Goal: Information Seeking & Learning: Compare options

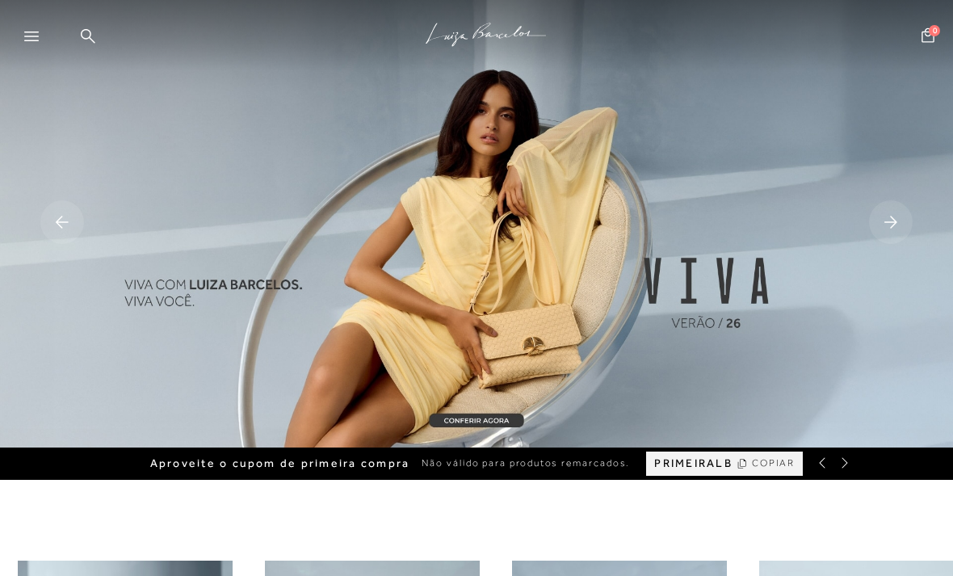
click at [36, 48] on div at bounding box center [38, 41] width 29 height 24
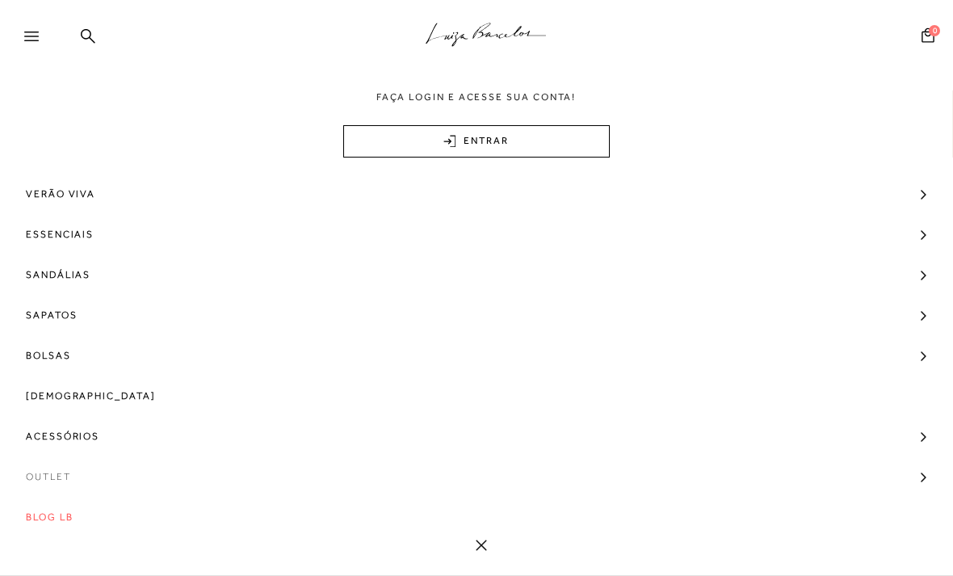
click at [60, 478] on span "Outlet" at bounding box center [48, 476] width 45 height 40
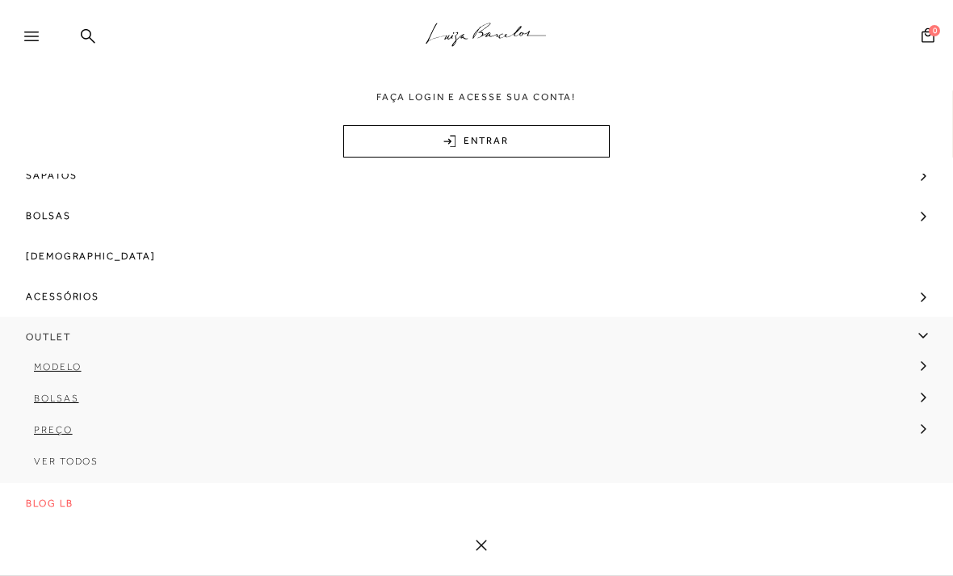
scroll to position [143, 0]
click at [71, 465] on span "Ver Todos" at bounding box center [66, 460] width 65 height 11
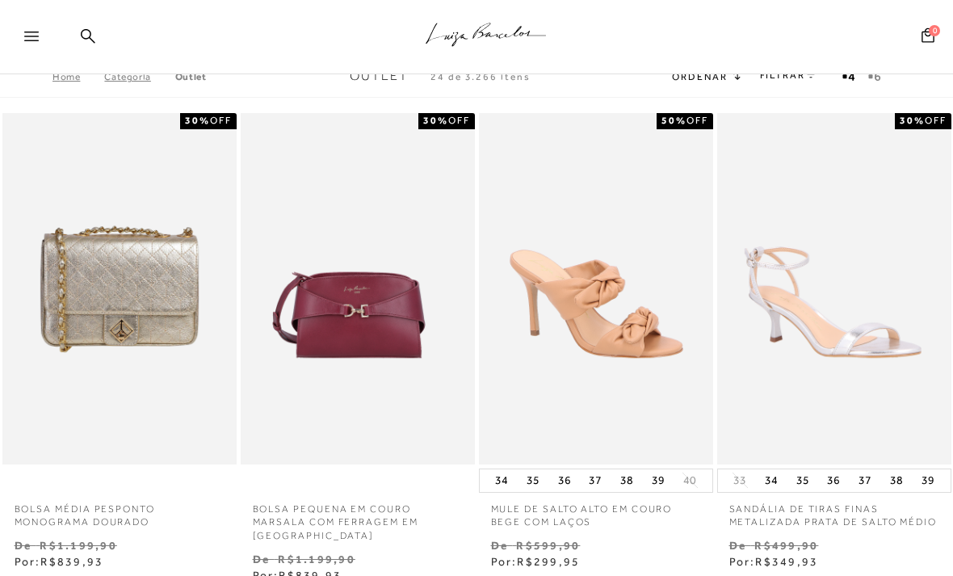
click at [43, 36] on div at bounding box center [38, 41] width 29 height 24
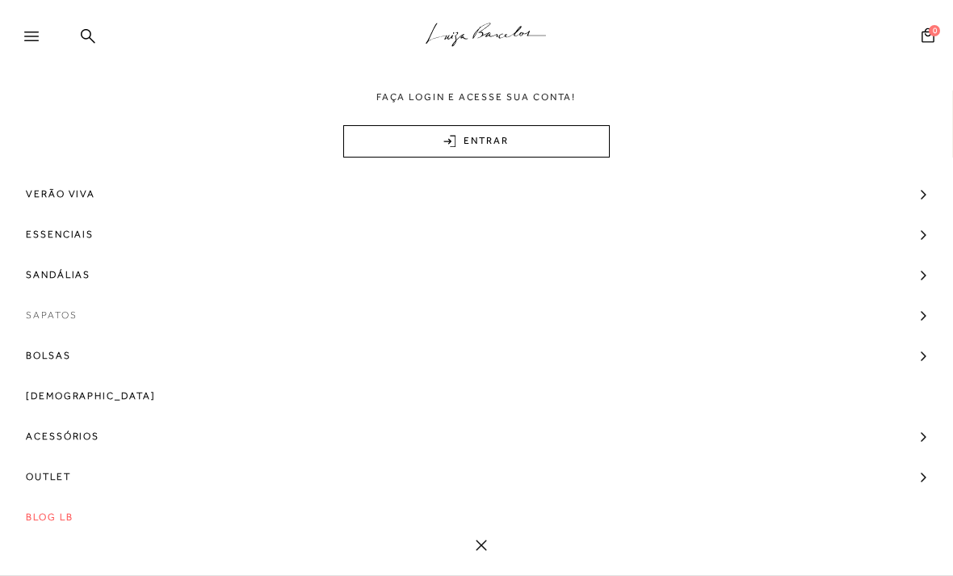
click at [120, 319] on link "Sapatos" at bounding box center [476, 315] width 953 height 40
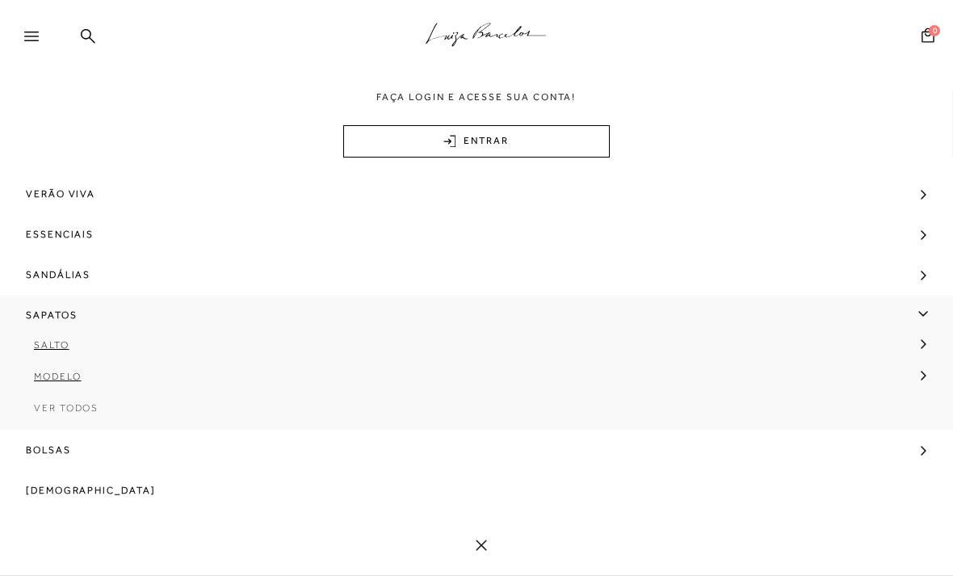
click at [90, 413] on span "Ver Todos" at bounding box center [66, 407] width 65 height 11
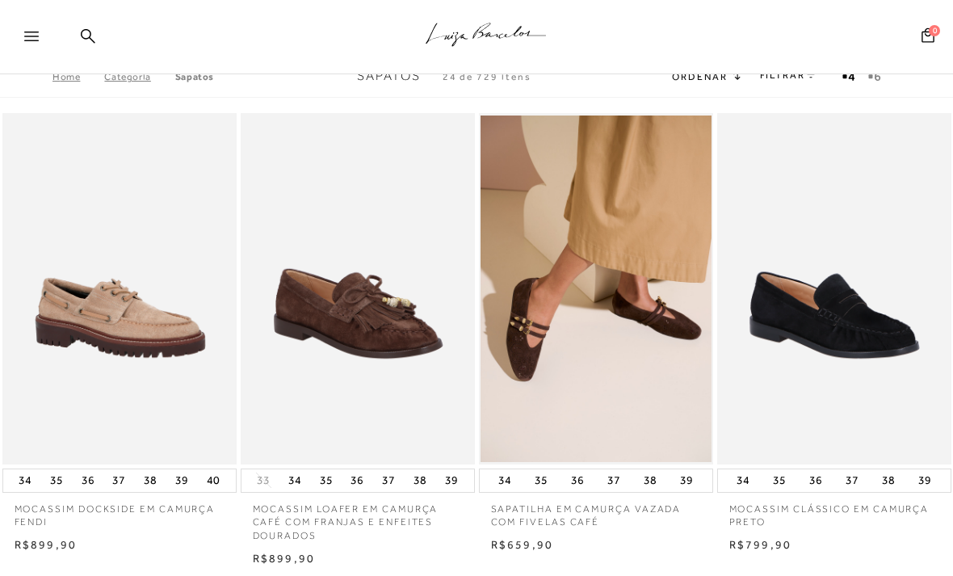
click at [27, 43] on div at bounding box center [38, 41] width 29 height 24
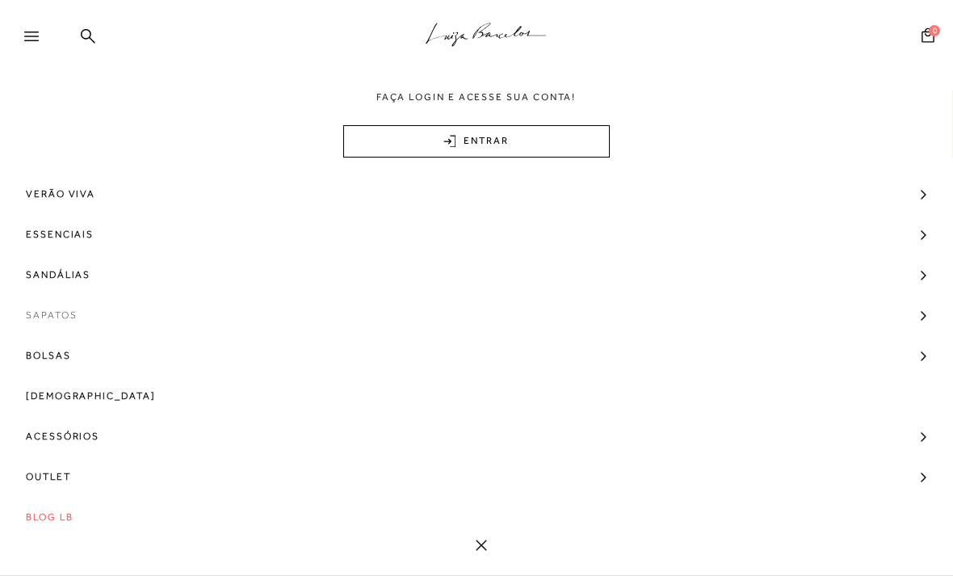
click at [73, 317] on span "Sapatos" at bounding box center [51, 315] width 51 height 40
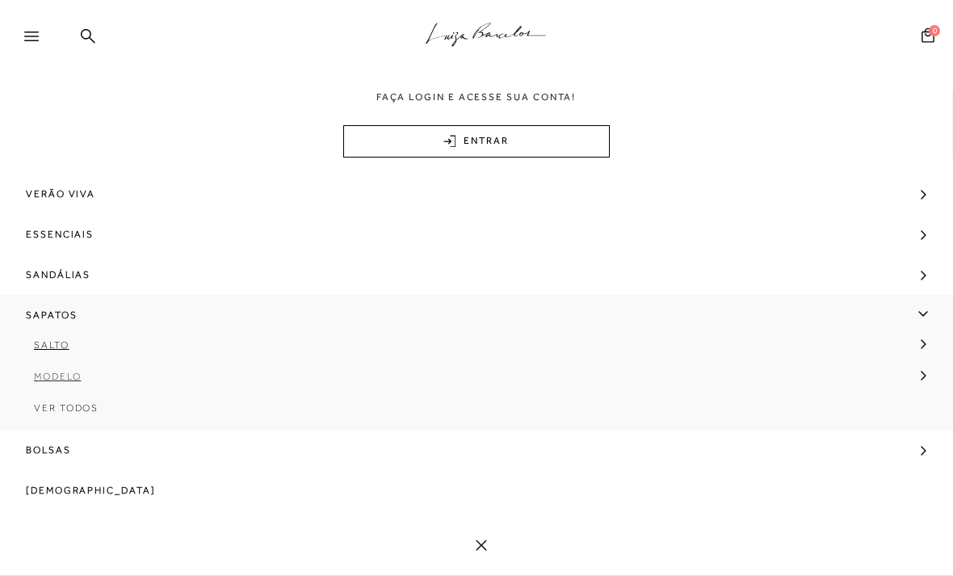
click at [73, 383] on link "Modelo" at bounding box center [471, 382] width 942 height 31
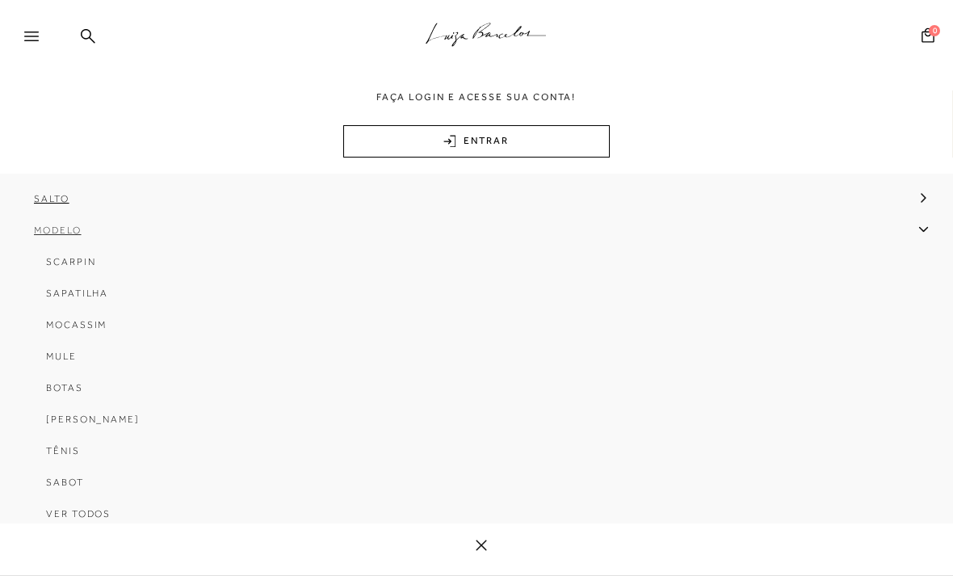
scroll to position [145, 0]
click at [70, 404] on link "Botas" at bounding box center [471, 394] width 918 height 31
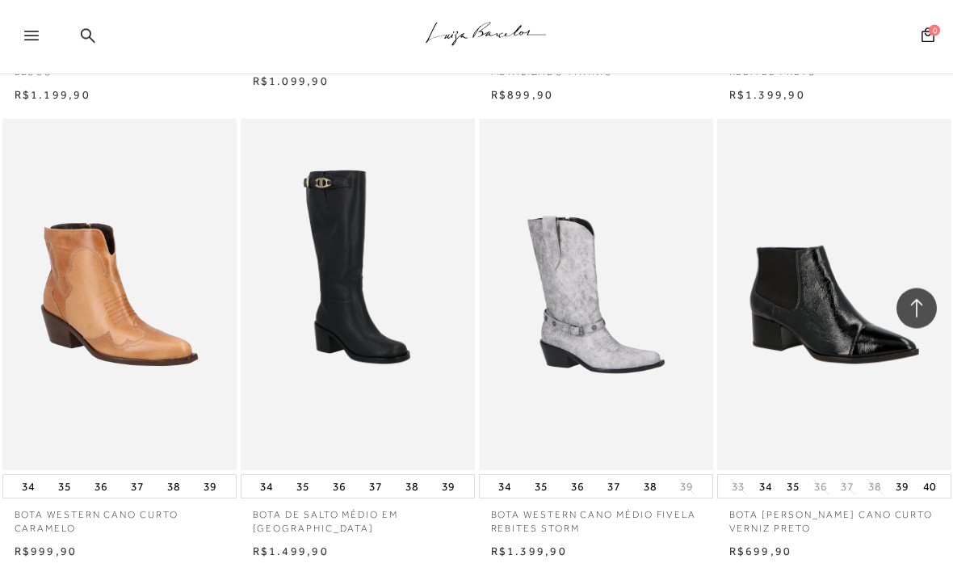
scroll to position [2448, 0]
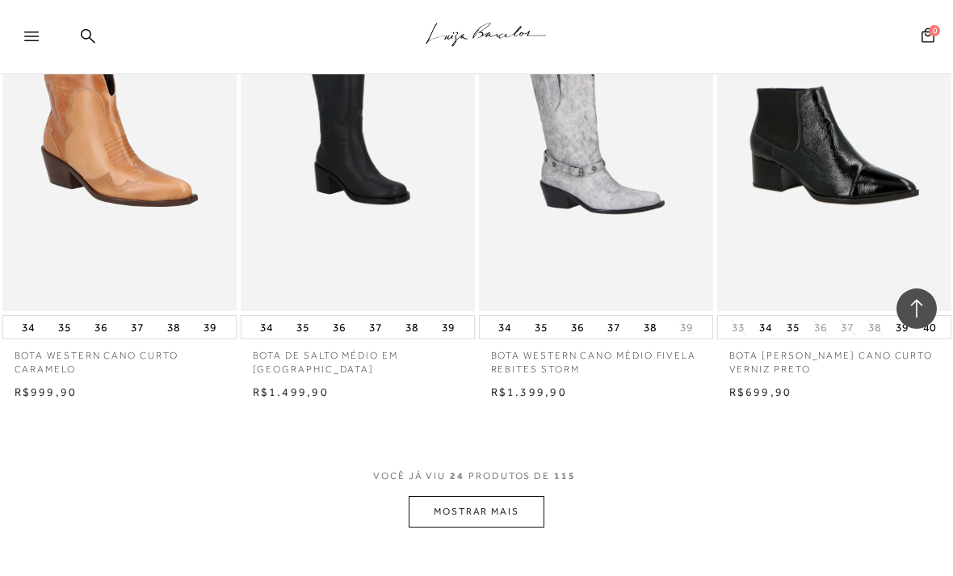
click at [466, 504] on button "MOSTRAR MAIS" at bounding box center [477, 511] width 136 height 31
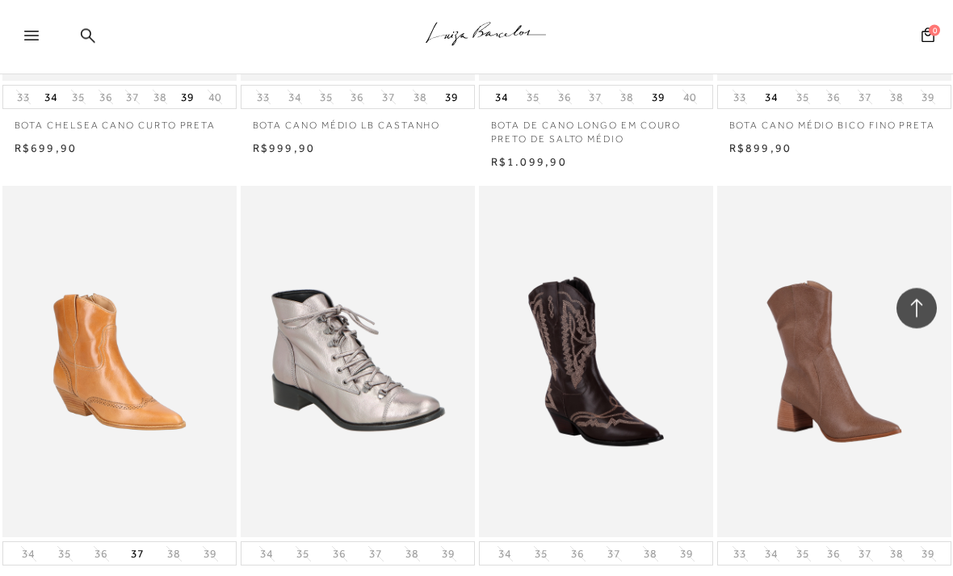
scroll to position [4972, 0]
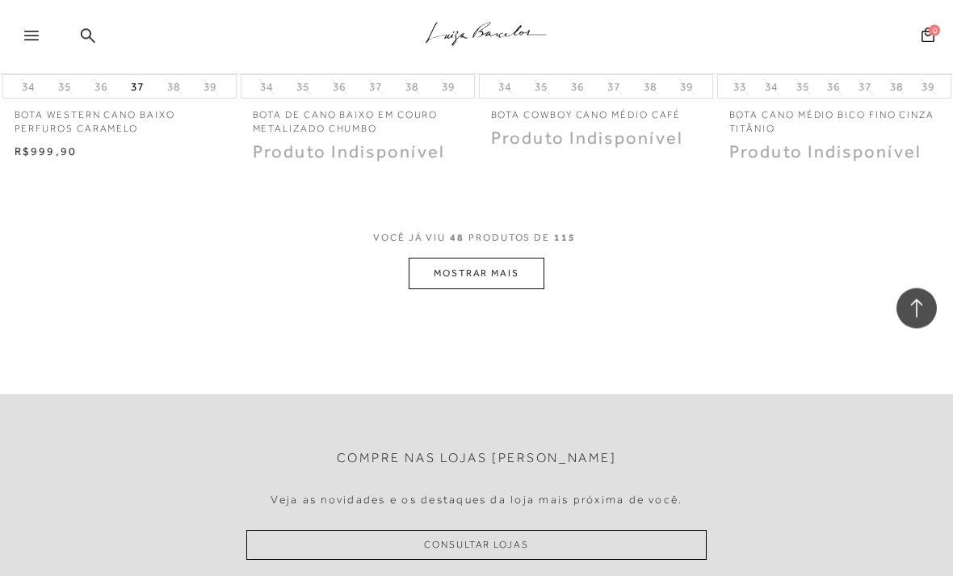
click at [508, 258] on button "MOSTRAR MAIS" at bounding box center [477, 273] width 136 height 31
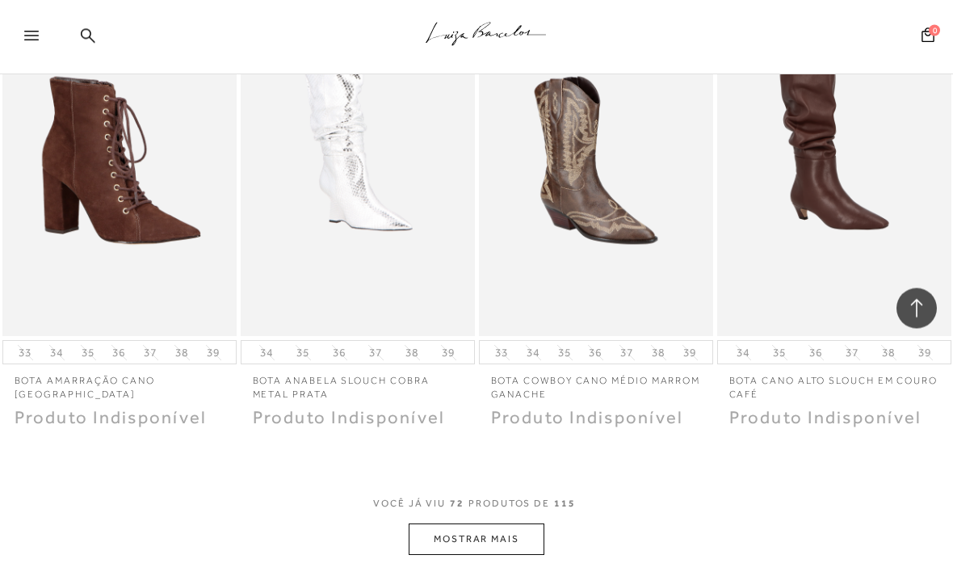
scroll to position [7913, 0]
click at [521, 523] on button "MOSTRAR MAIS" at bounding box center [477, 538] width 136 height 31
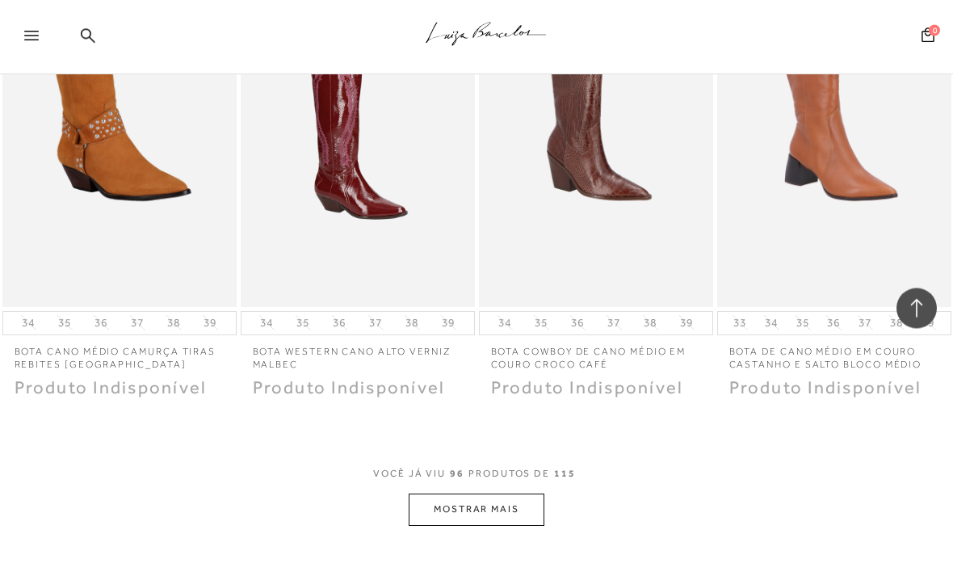
click at [507, 494] on button "MOSTRAR MAIS" at bounding box center [477, 509] width 136 height 31
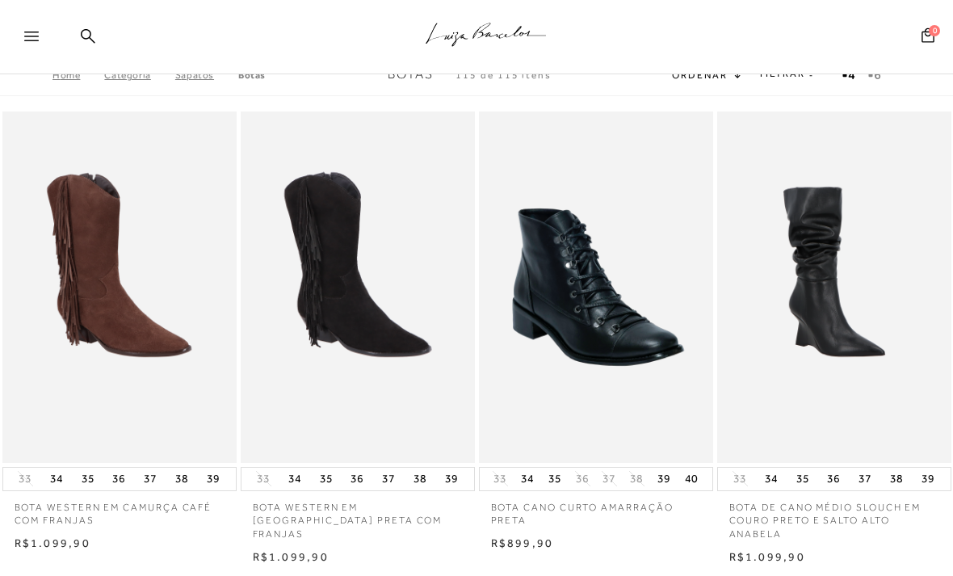
scroll to position [0, 0]
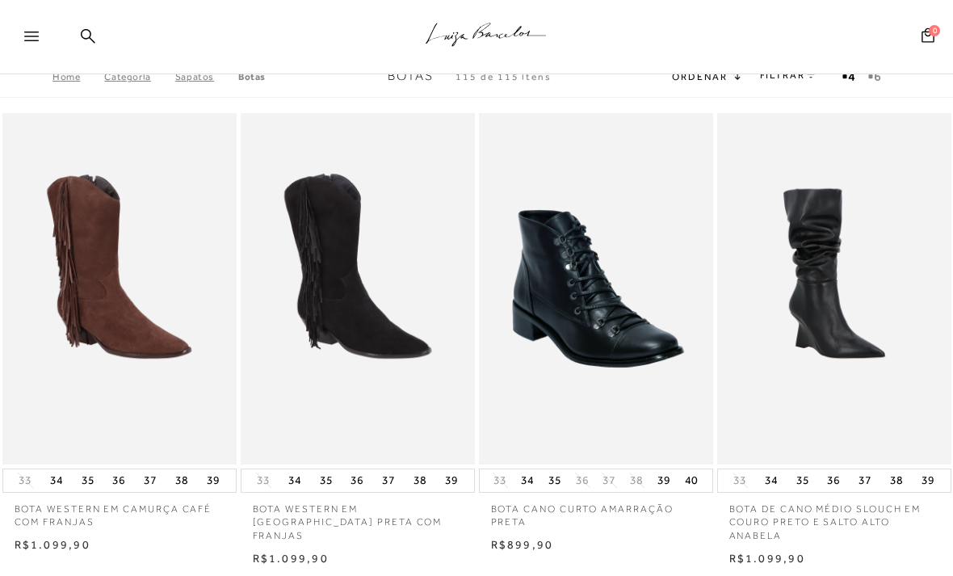
click at [32, 33] on icon at bounding box center [31, 36] width 15 height 10
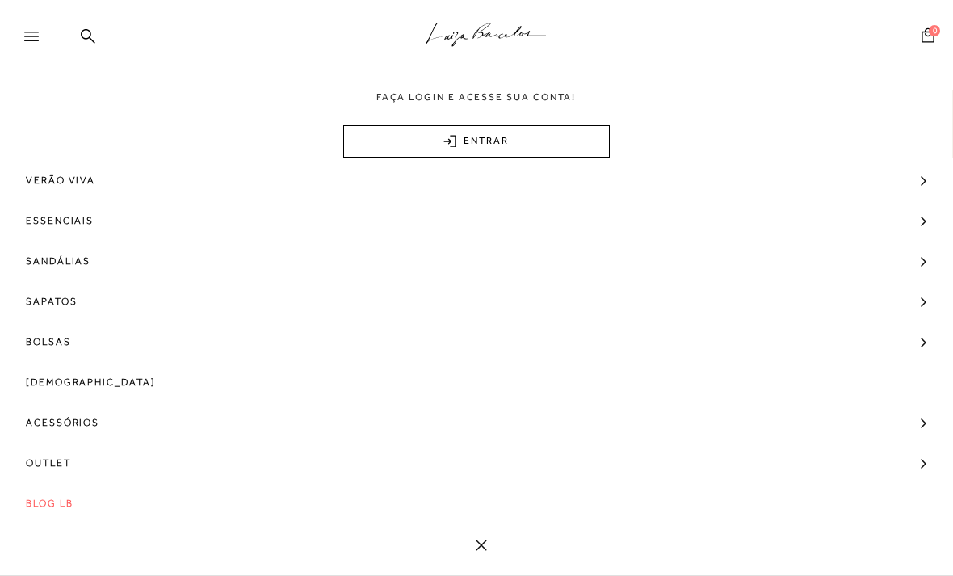
scroll to position [14, 0]
click at [30, 462] on span "Outlet" at bounding box center [48, 462] width 45 height 40
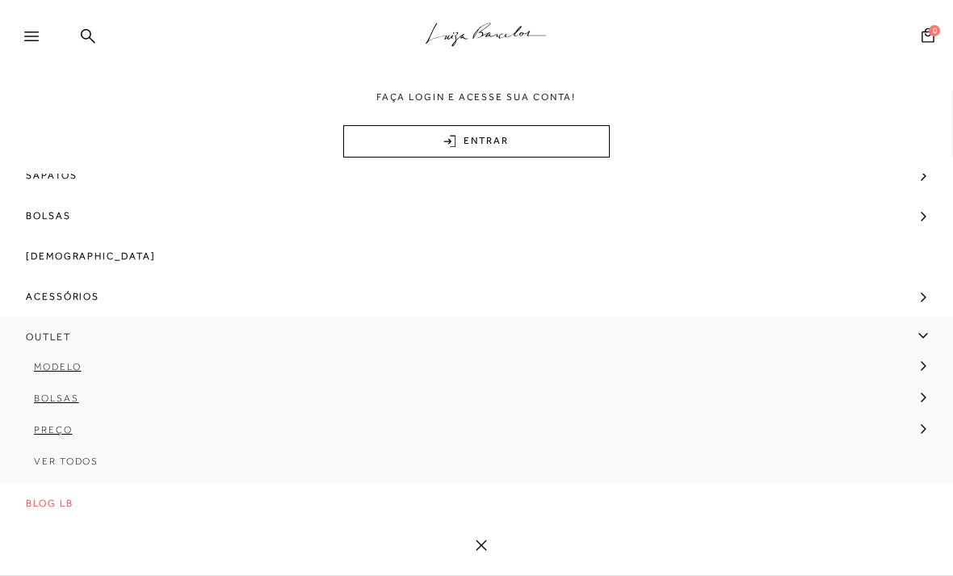
scroll to position [143, 0]
click at [48, 394] on span "Bolsas" at bounding box center [56, 397] width 45 height 11
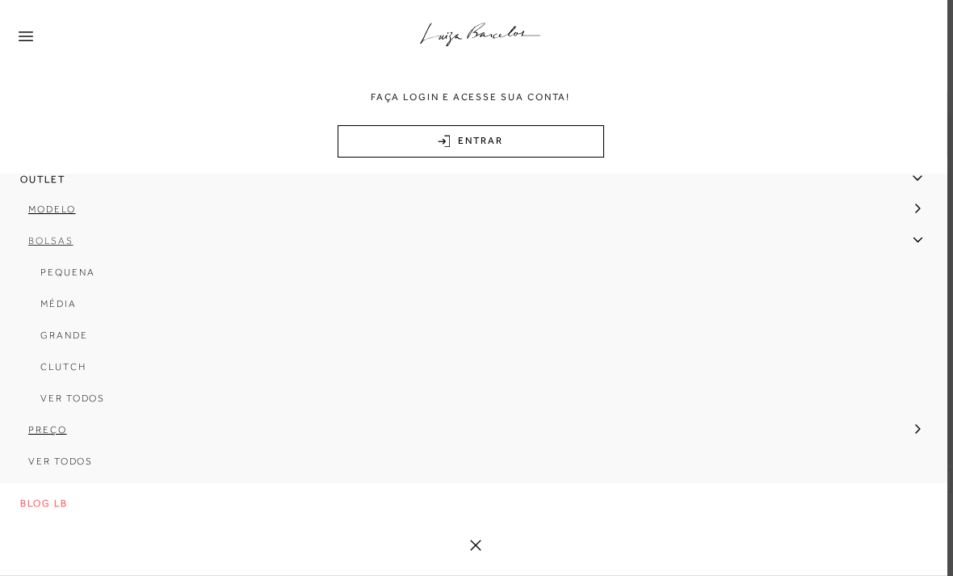
scroll to position [296, 0]
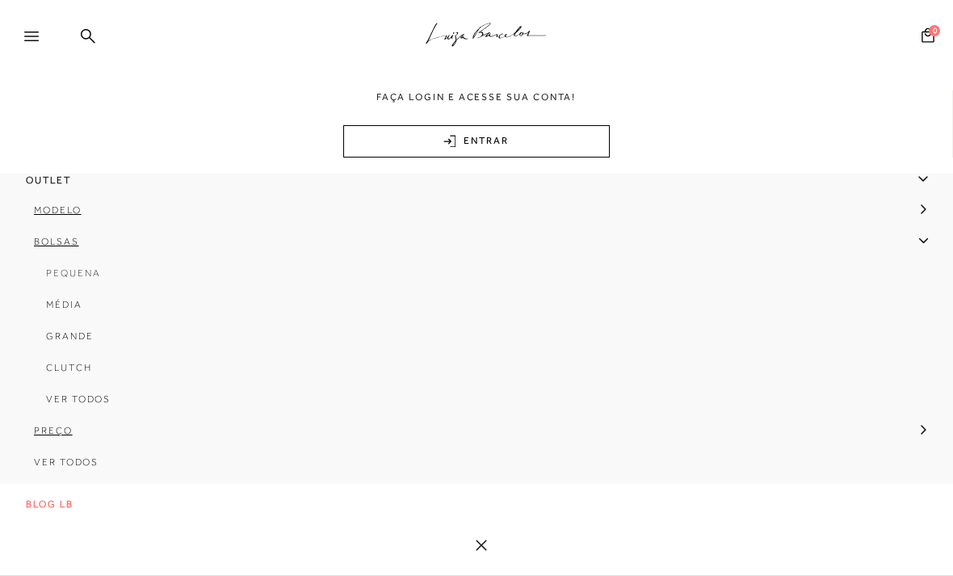
click at [64, 279] on span "Pequena" at bounding box center [73, 272] width 54 height 11
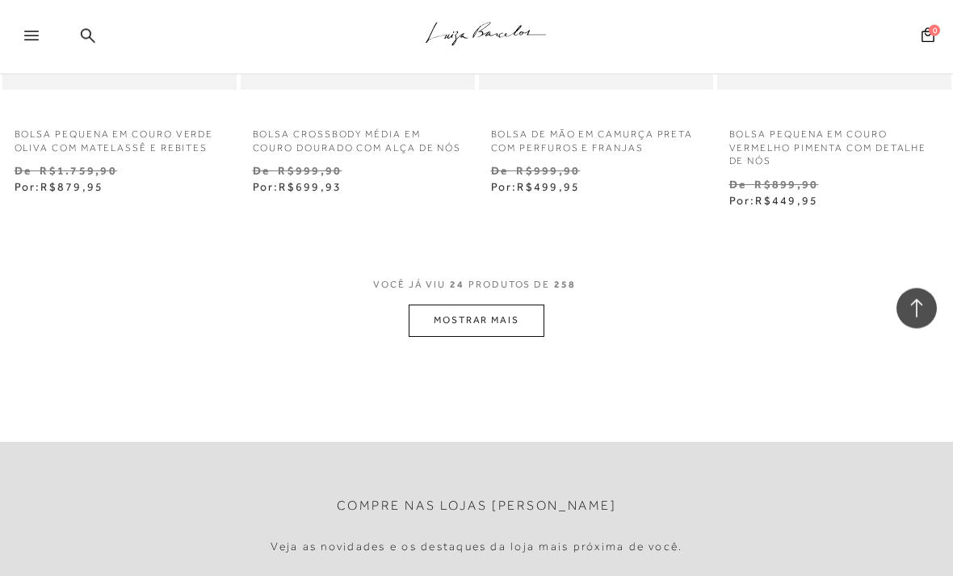
scroll to position [2769, 0]
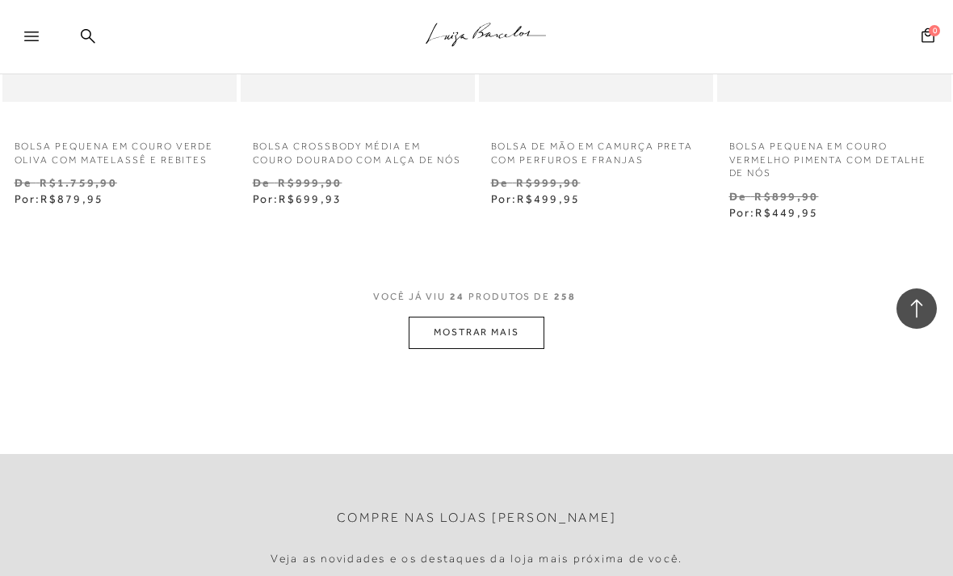
click at [442, 316] on button "MOSTRAR MAIS" at bounding box center [477, 331] width 136 height 31
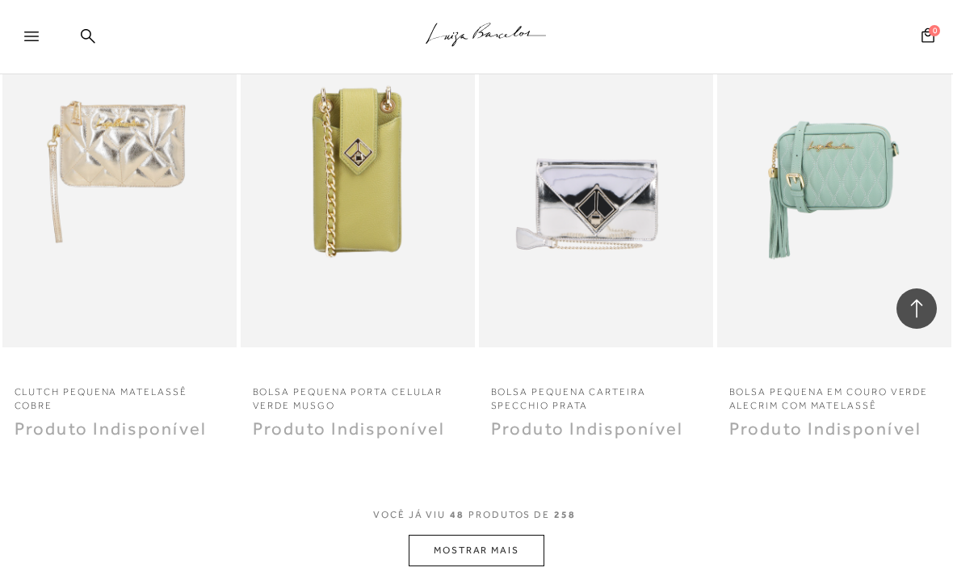
scroll to position [5366, 0]
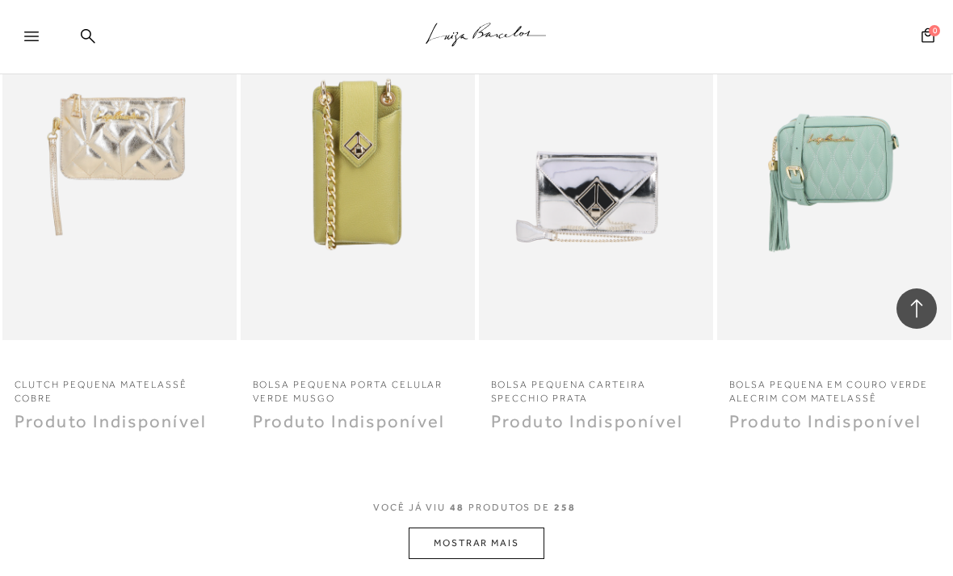
click at [475, 527] on button "MOSTRAR MAIS" at bounding box center [477, 542] width 136 height 31
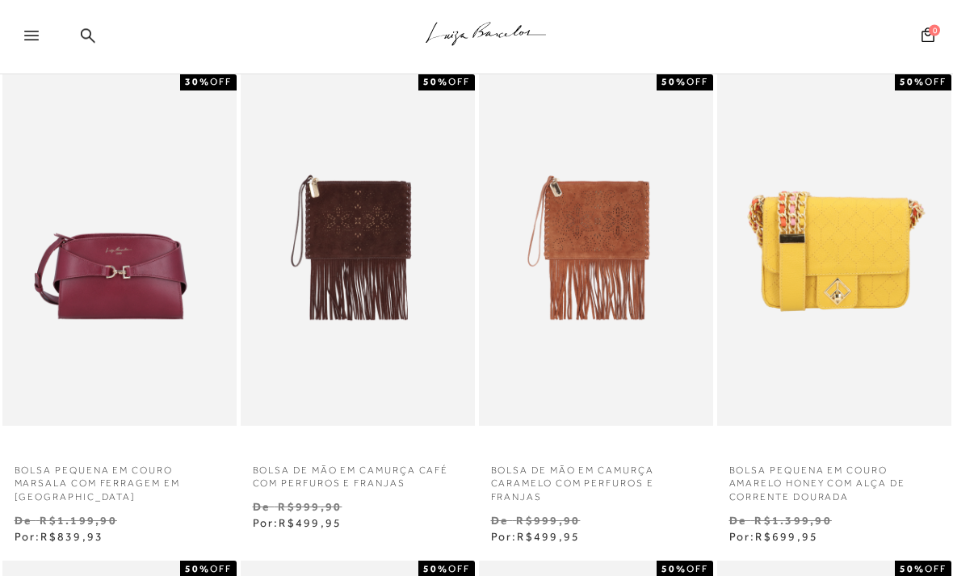
scroll to position [0, 0]
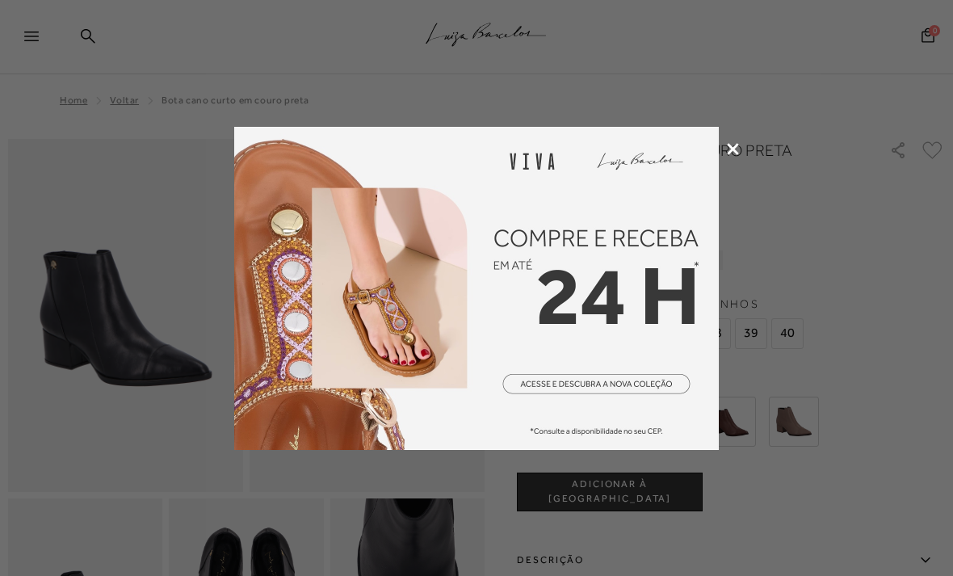
click at [733, 143] on icon at bounding box center [733, 149] width 12 height 12
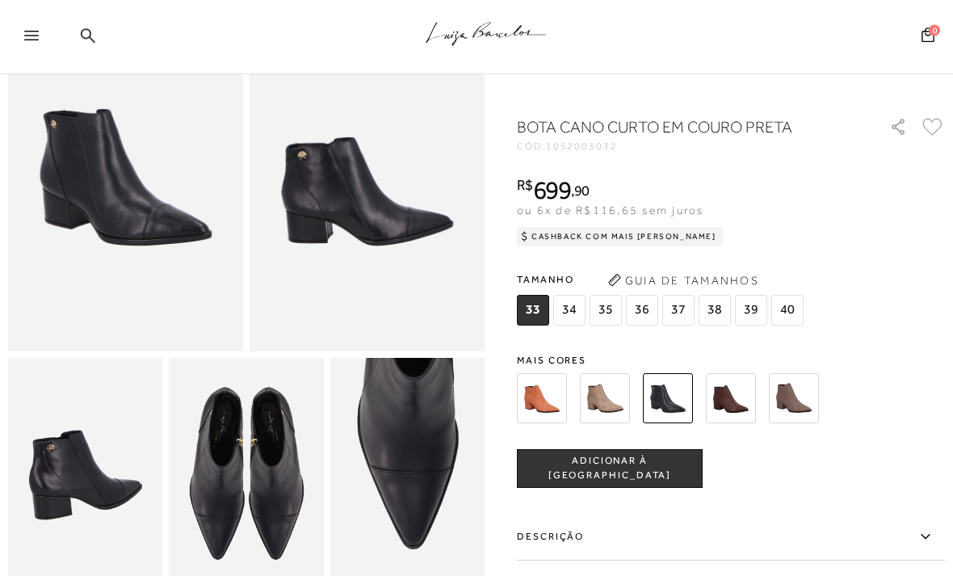
scroll to position [140, 0]
click at [535, 402] on img at bounding box center [542, 398] width 50 height 50
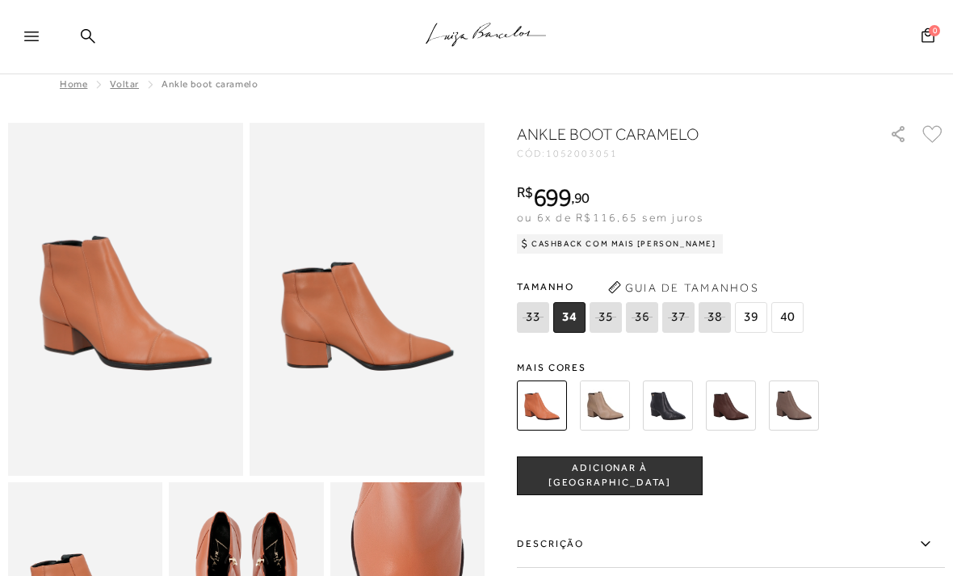
click at [607, 396] on img at bounding box center [605, 405] width 50 height 50
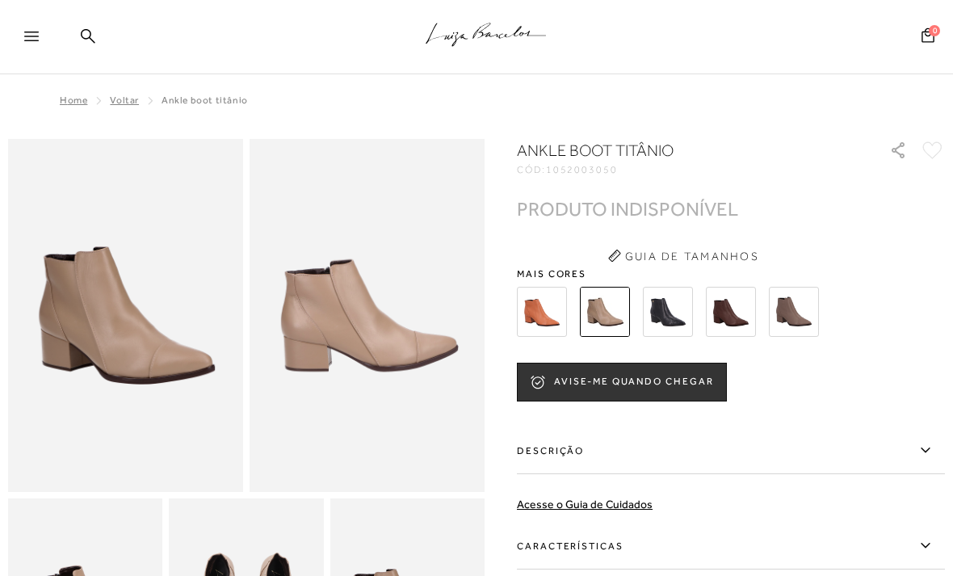
click at [674, 316] on img at bounding box center [668, 312] width 50 height 50
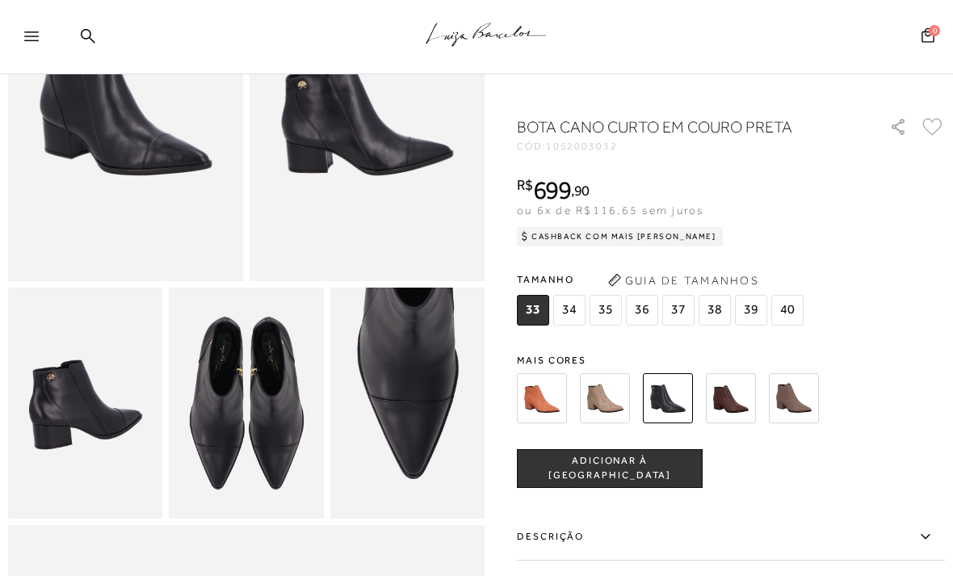
scroll to position [212, 0]
click at [715, 392] on img at bounding box center [731, 398] width 50 height 50
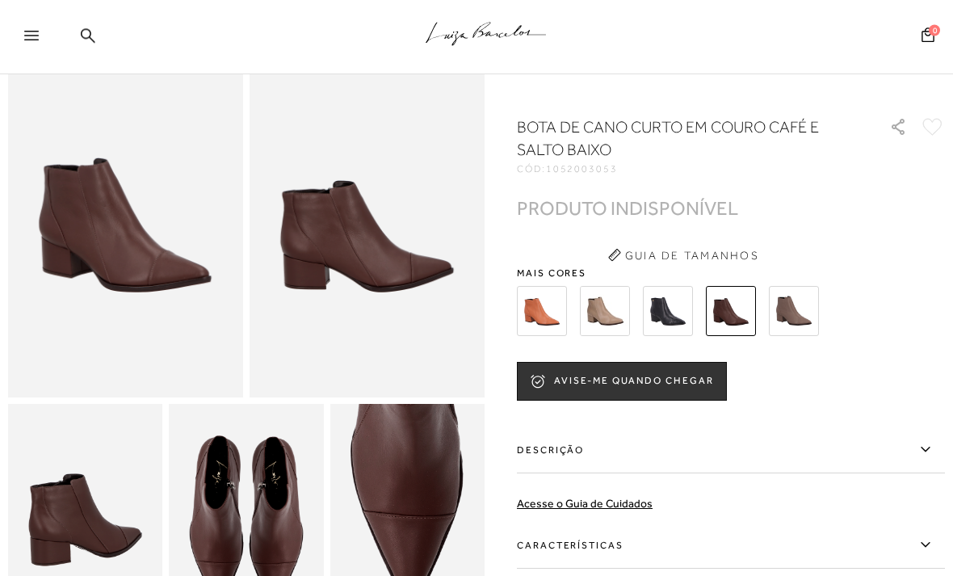
scroll to position [95, 0]
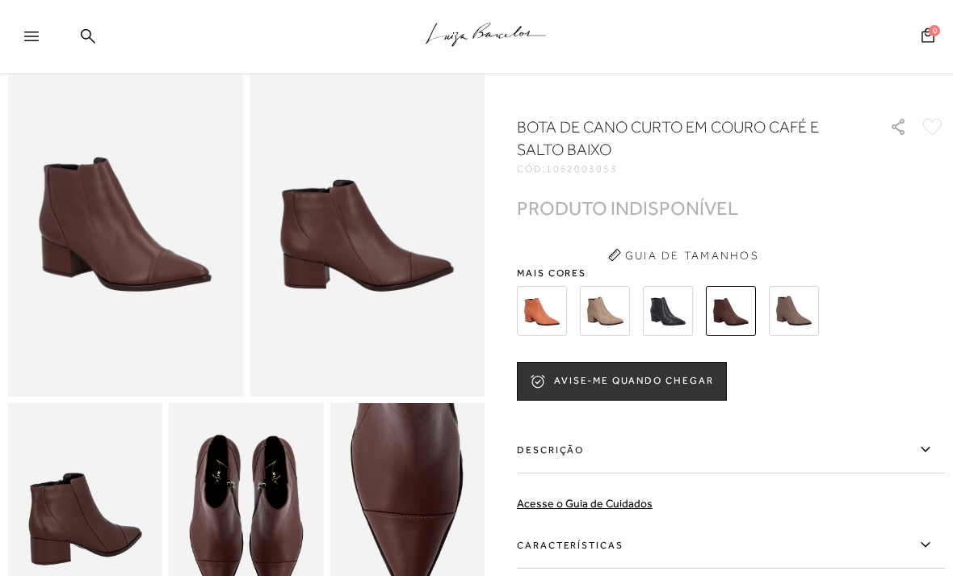
click at [782, 304] on img at bounding box center [794, 311] width 50 height 50
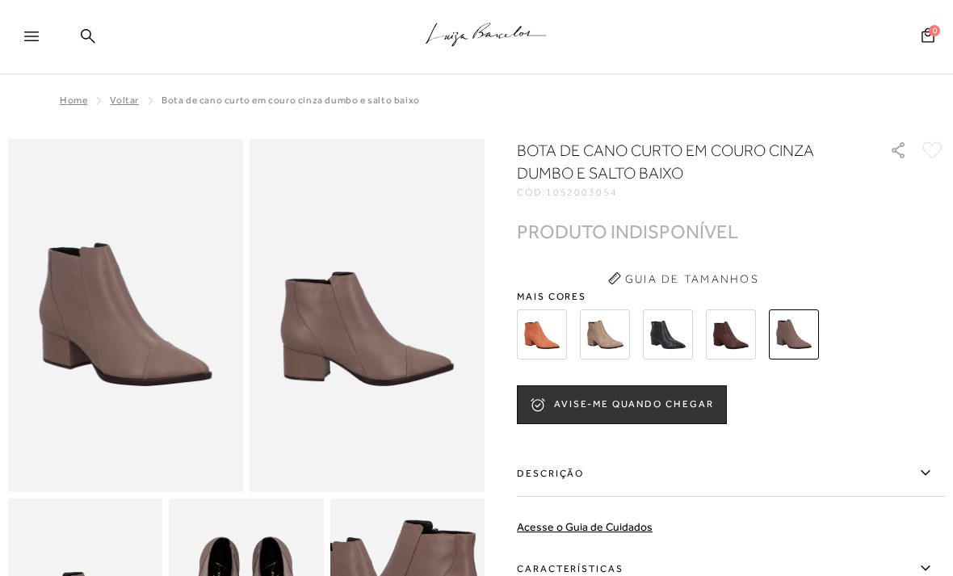
click at [723, 335] on img at bounding box center [731, 334] width 50 height 50
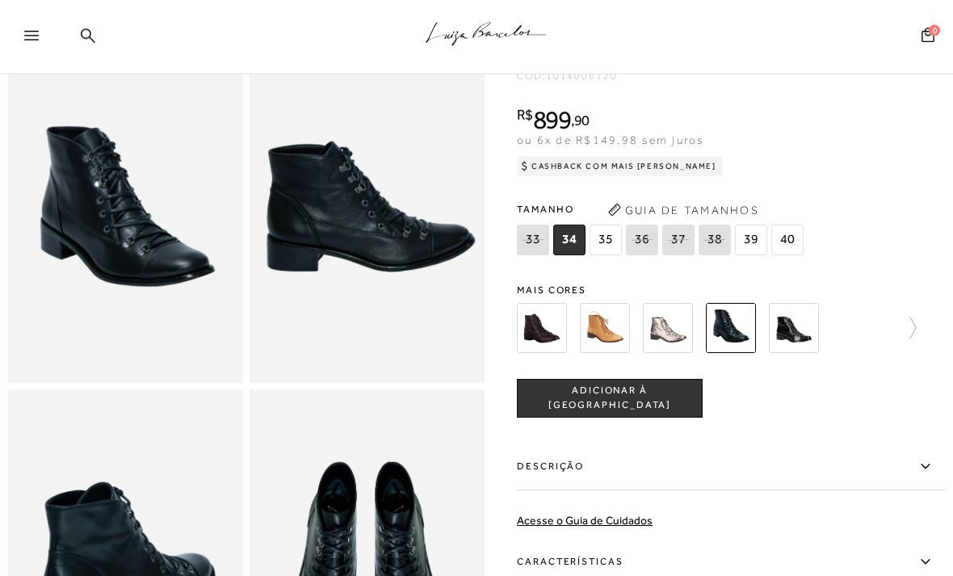
scroll to position [110, 0]
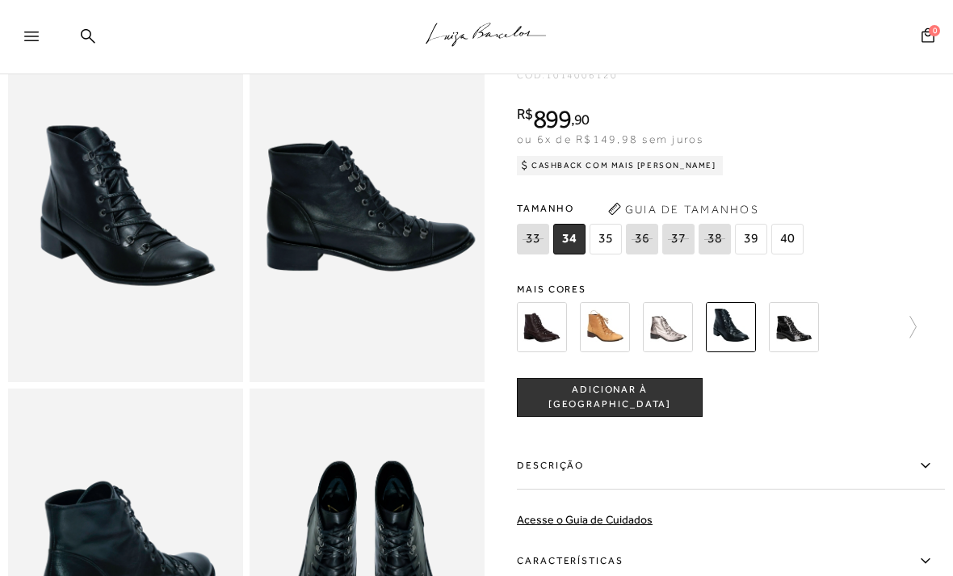
click at [191, 261] on img at bounding box center [125, 205] width 235 height 353
click at [416, 304] on img at bounding box center [366, 205] width 235 height 353
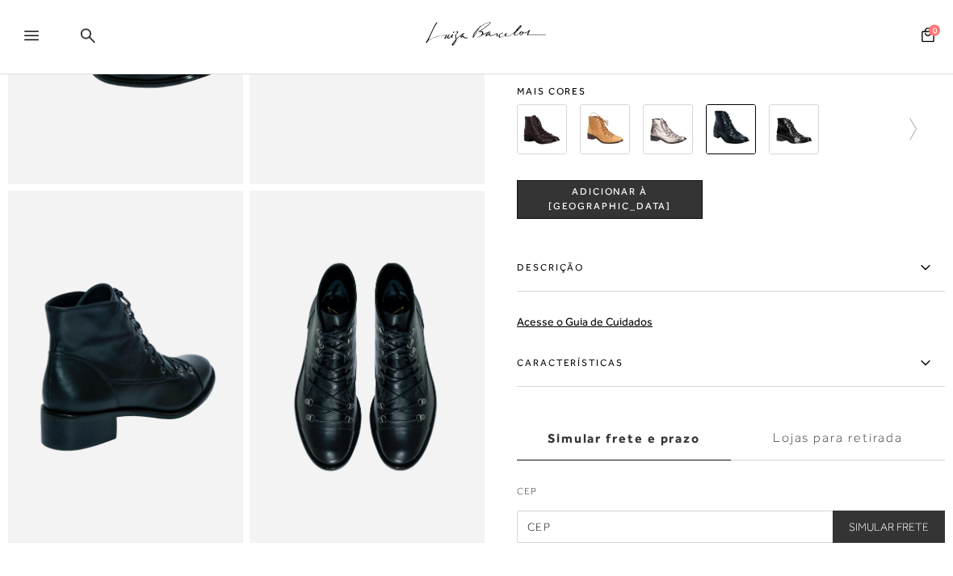
scroll to position [308, 0]
click at [415, 427] on img at bounding box center [366, 367] width 235 height 353
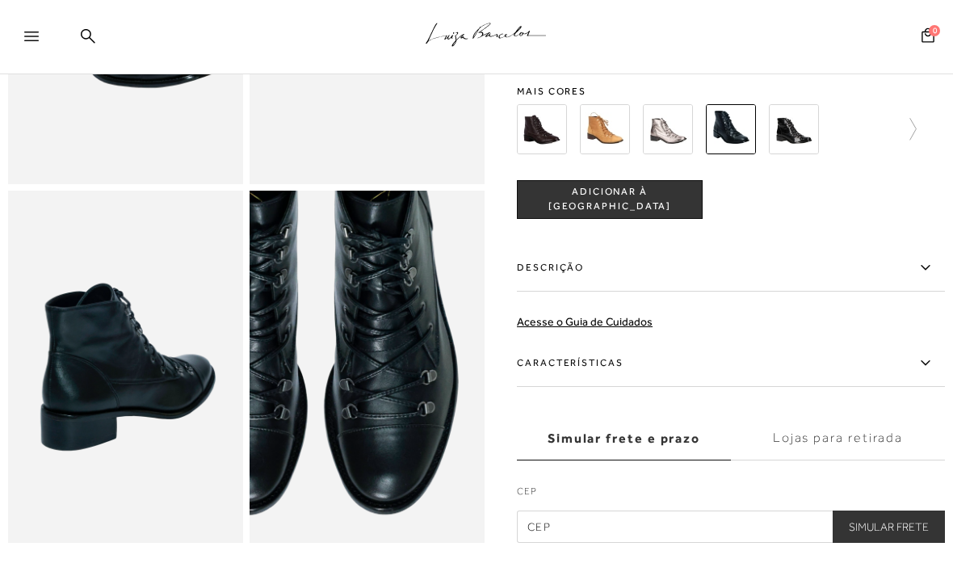
click at [182, 438] on img at bounding box center [125, 367] width 235 height 353
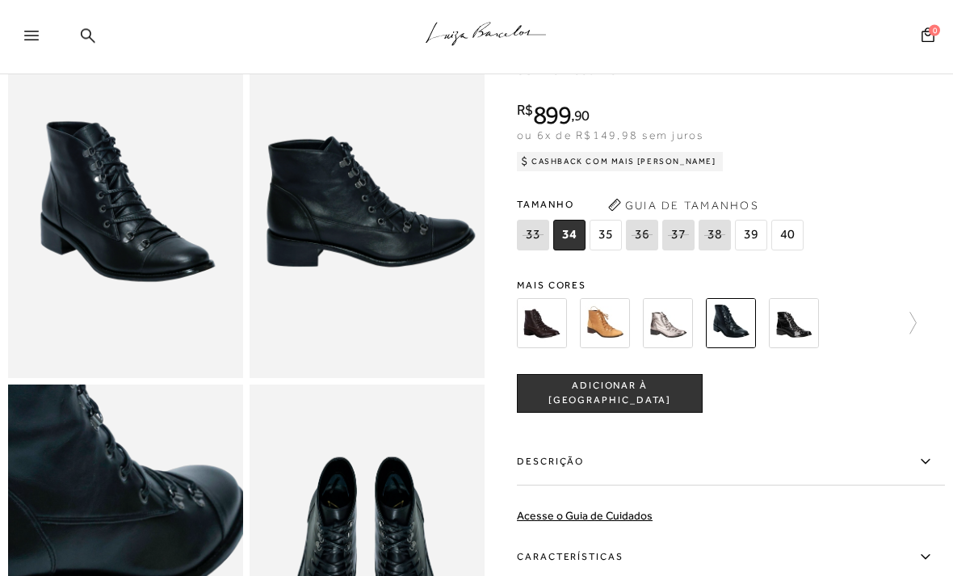
scroll to position [114, 0]
click at [336, 316] on img at bounding box center [366, 201] width 235 height 353
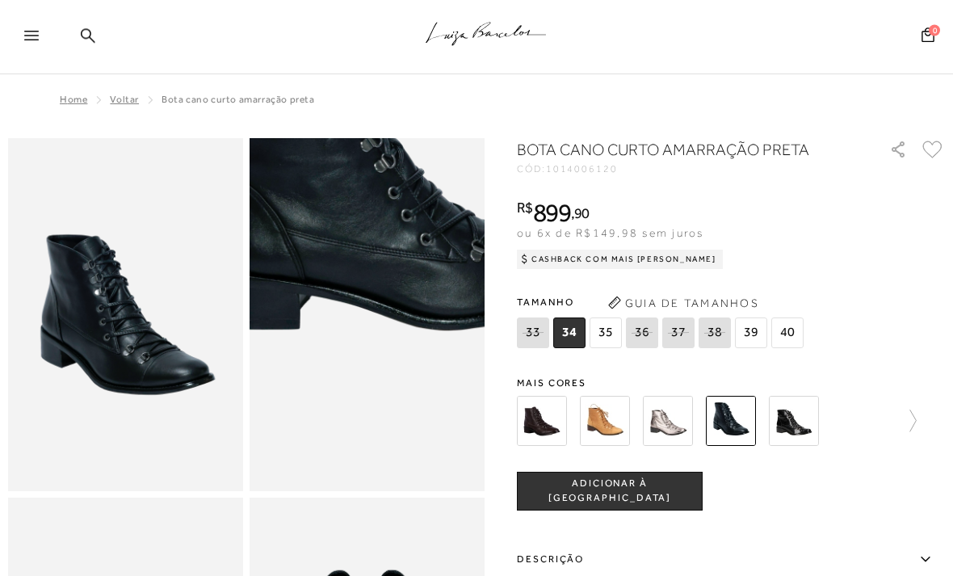
scroll to position [0, 0]
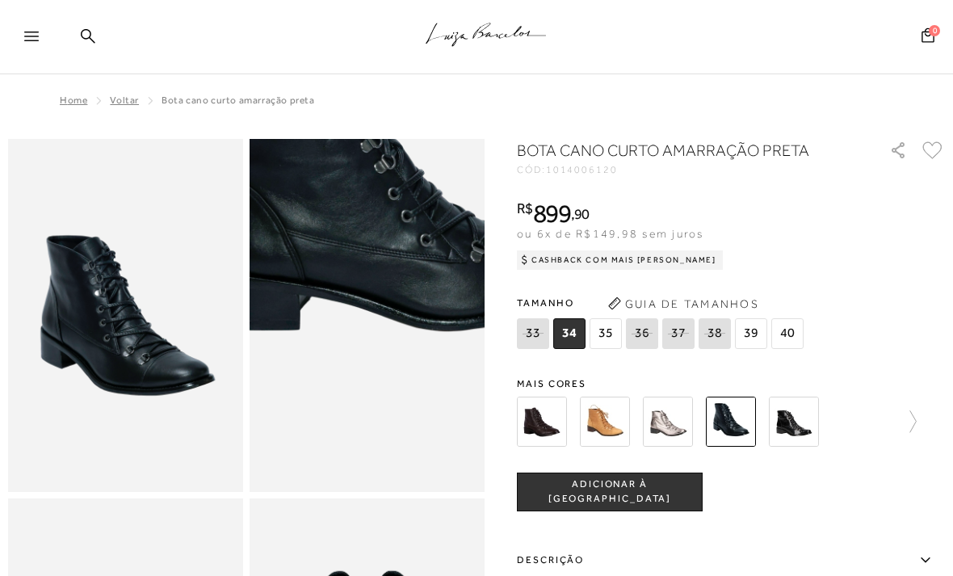
click at [32, 40] on icon at bounding box center [31, 36] width 15 height 10
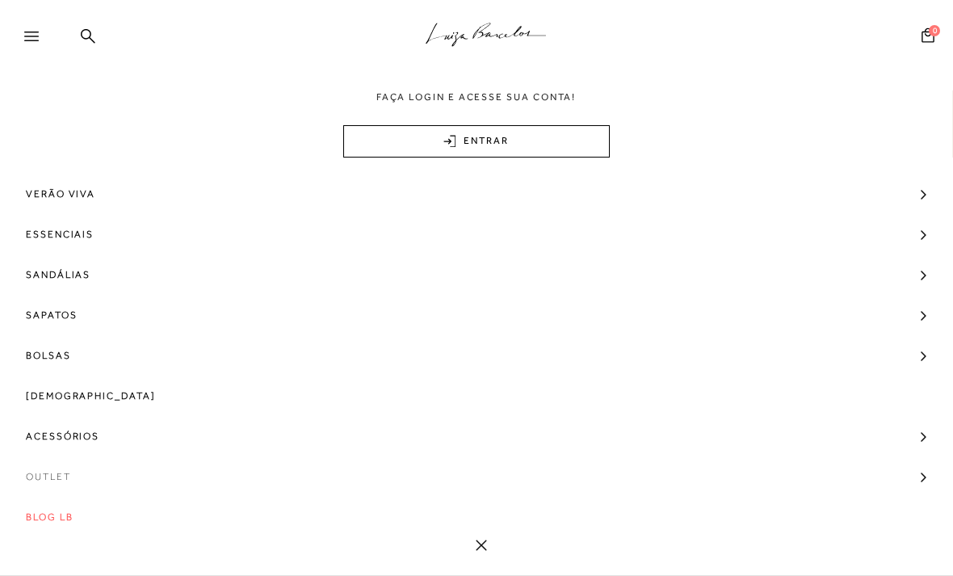
click at [52, 476] on span "Outlet" at bounding box center [48, 476] width 45 height 40
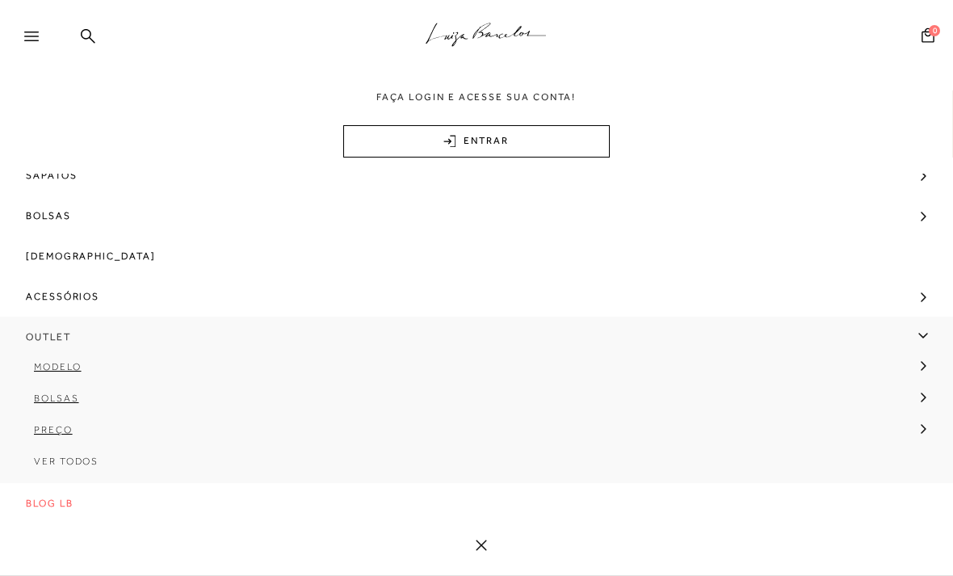
scroll to position [143, 0]
click at [64, 398] on span "Bolsas" at bounding box center [56, 397] width 45 height 11
click at [62, 430] on span "Pequena" at bounding box center [73, 426] width 54 height 11
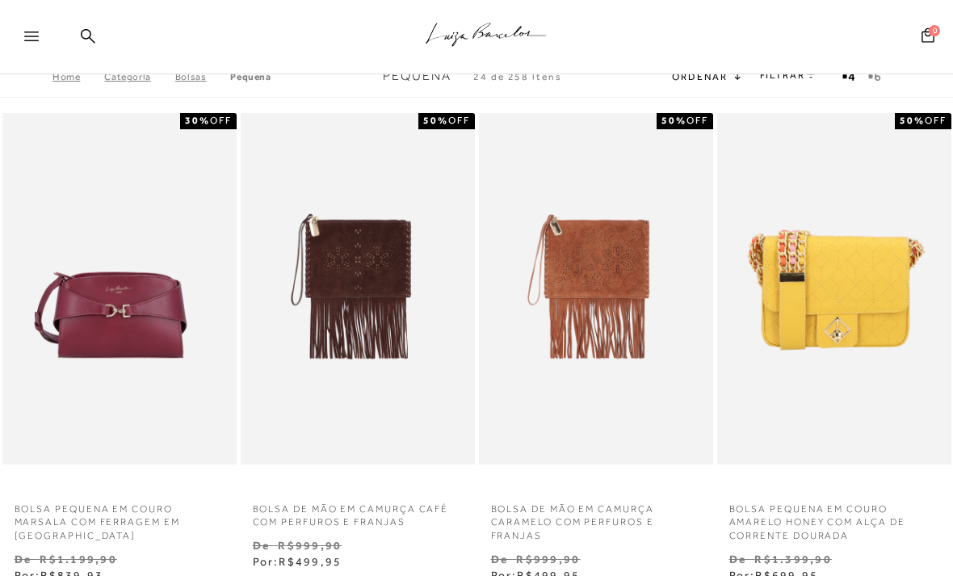
click at [709, 82] on span "Ordenar" at bounding box center [699, 76] width 55 height 11
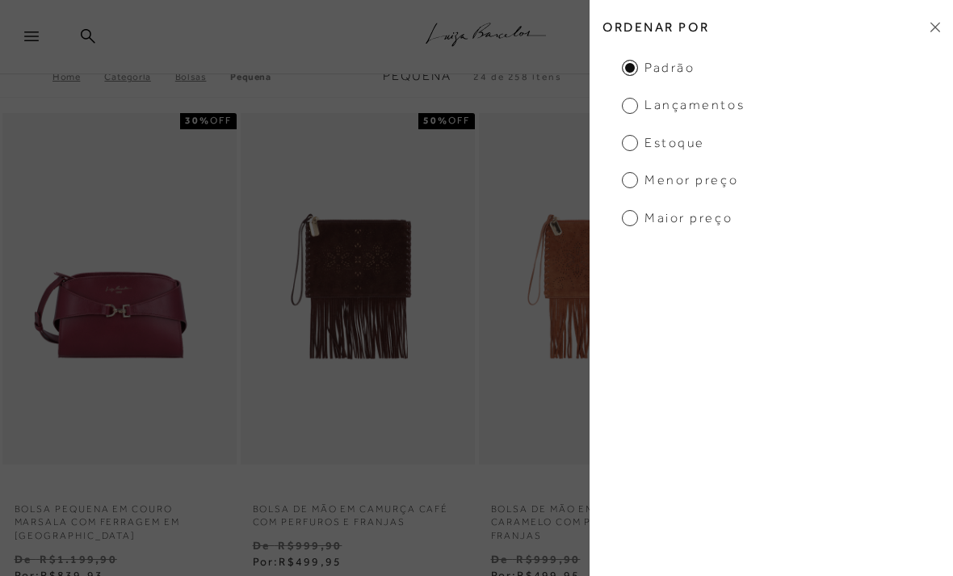
click at [626, 178] on span "Menor preço" at bounding box center [680, 180] width 116 height 18
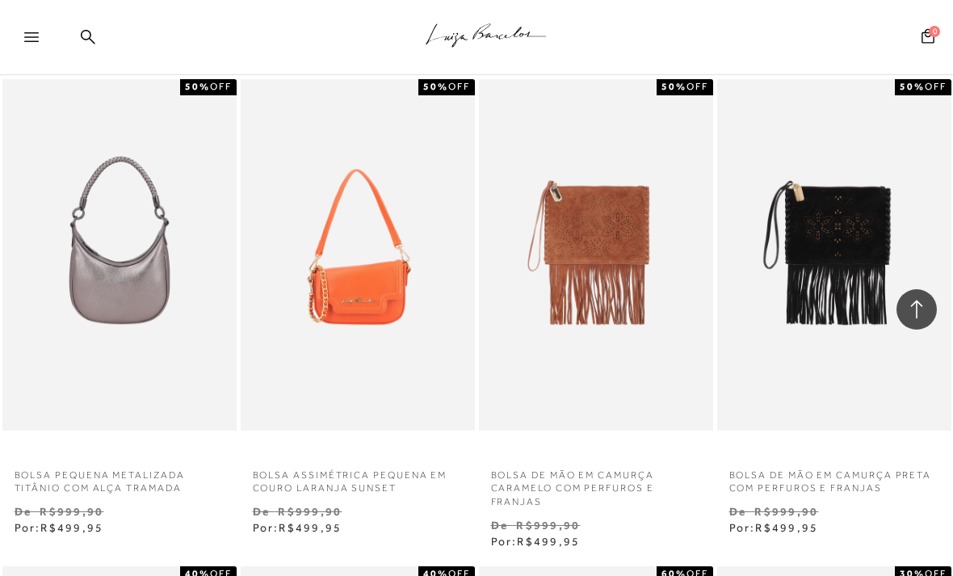
scroll to position [1481, 0]
